Goal: Find specific page/section: Find specific page/section

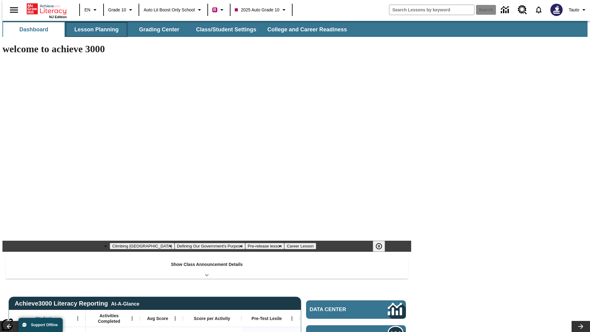
click at [94, 30] on button "Lesson Planning" at bounding box center [96, 29] width 61 height 15
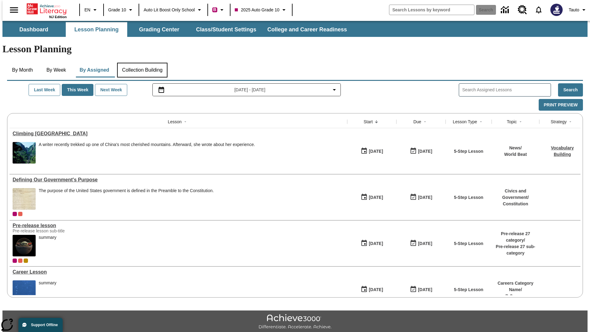
click at [142, 63] on button "Collection Building" at bounding box center [142, 70] width 50 height 15
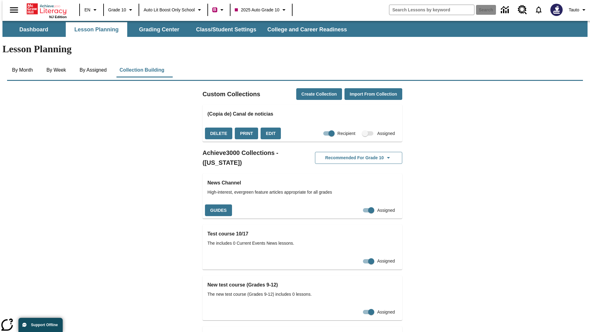
checkbox input "true"
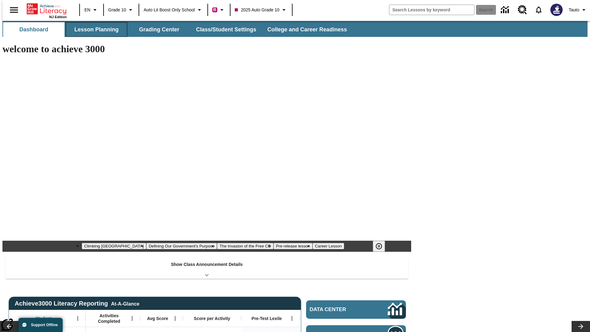
click at [94, 30] on button "Lesson Planning" at bounding box center [96, 29] width 61 height 15
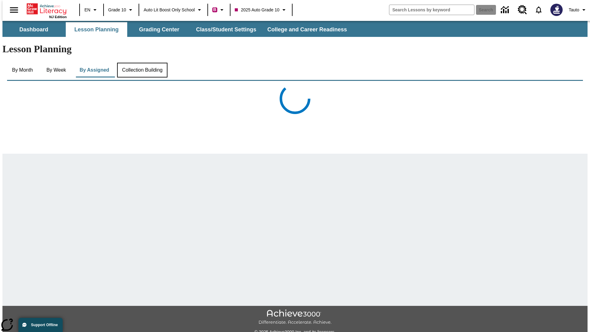
click at [142, 63] on button "Collection Building" at bounding box center [142, 70] width 50 height 15
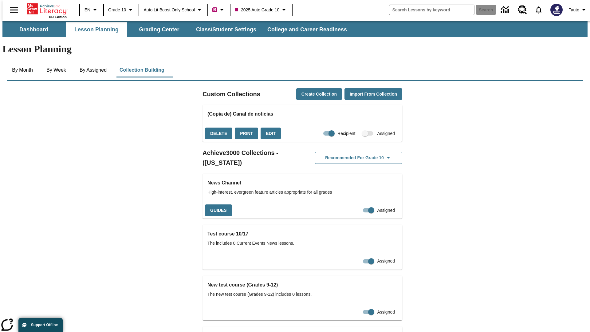
checkbox input "false"
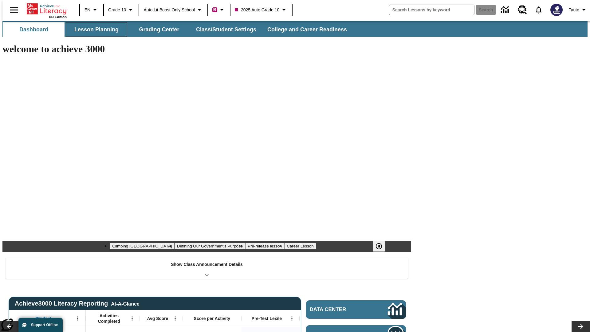
click at [94, 30] on button "Lesson Planning" at bounding box center [96, 29] width 61 height 15
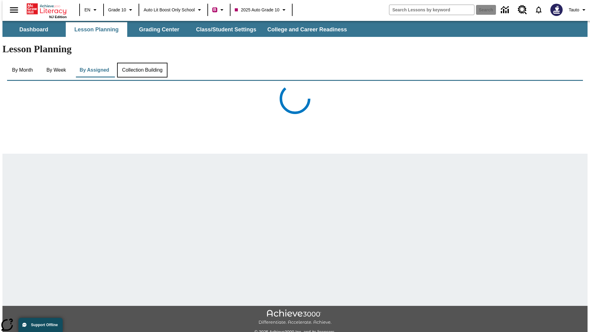
click at [142, 63] on button "Collection Building" at bounding box center [142, 70] width 50 height 15
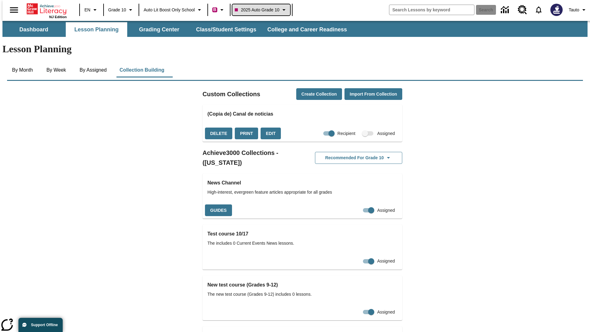
click at [263, 10] on span "2025 Auto Grade 10" at bounding box center [257, 10] width 45 height 6
